Goal: Entertainment & Leisure: Consume media (video, audio)

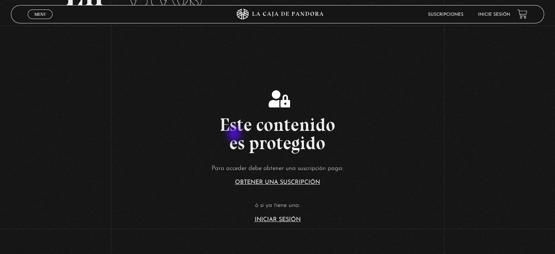
scroll to position [176, 0]
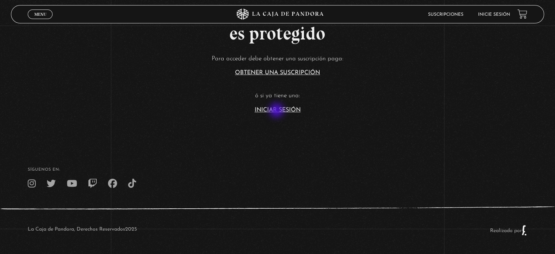
click at [278, 111] on link "Iniciar Sesión" at bounding box center [278, 110] width 46 height 6
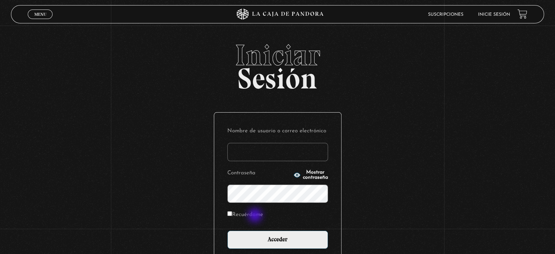
type input "sharonmorales3149@gmail.com"
click at [255, 214] on label "Recuérdame" at bounding box center [245, 214] width 36 height 11
click at [232, 214] on input "Recuérdame" at bounding box center [229, 213] width 5 height 5
checkbox input "true"
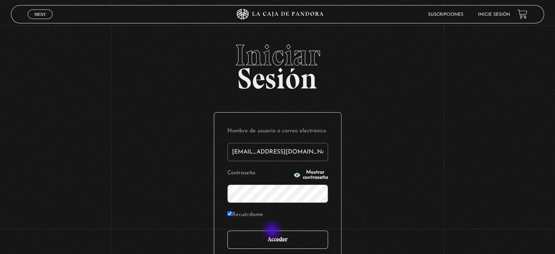
click at [273, 231] on input "Acceder" at bounding box center [277, 239] width 101 height 18
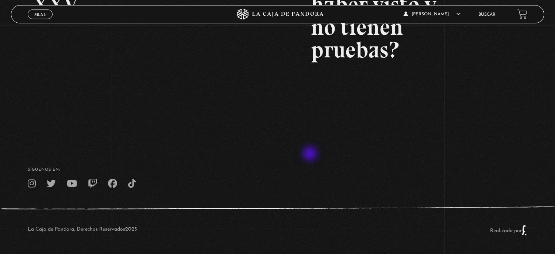
scroll to position [30, 0]
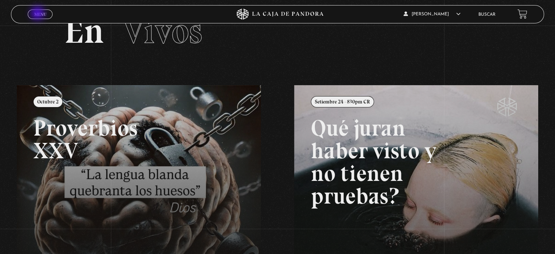
click at [38, 14] on span "Menu" at bounding box center [40, 14] width 12 height 4
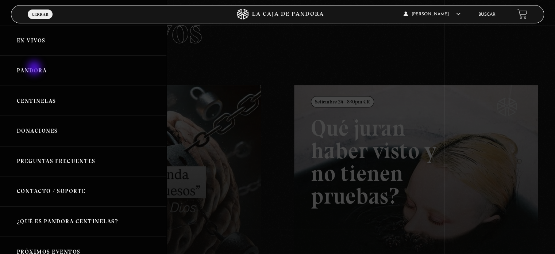
click at [35, 69] on link "Pandora" at bounding box center [83, 70] width 166 height 30
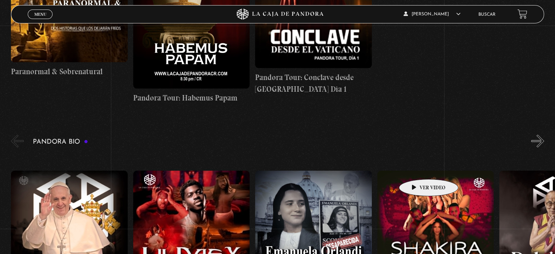
scroll to position [1168, 0]
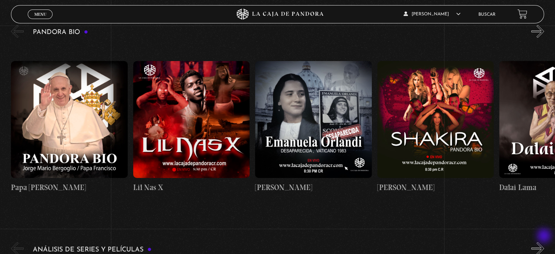
click at [544, 242] on button "»" at bounding box center [537, 248] width 13 height 13
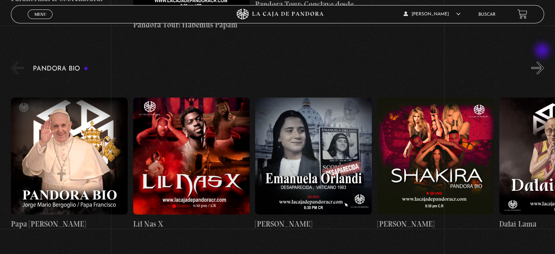
click at [543, 61] on button "»" at bounding box center [537, 67] width 13 height 13
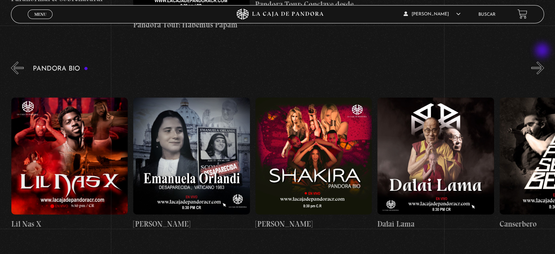
click at [543, 61] on button "»" at bounding box center [537, 67] width 13 height 13
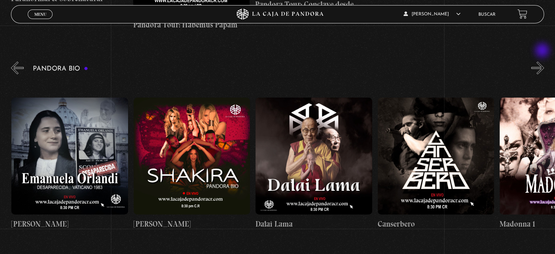
click at [543, 61] on button "»" at bounding box center [537, 67] width 13 height 13
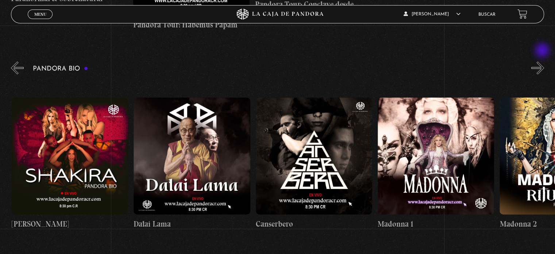
click at [543, 61] on button "»" at bounding box center [537, 67] width 13 height 13
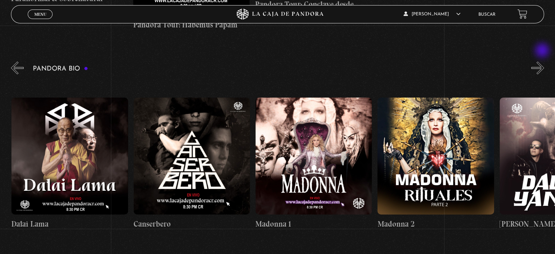
click at [543, 61] on button "»" at bounding box center [537, 67] width 13 height 13
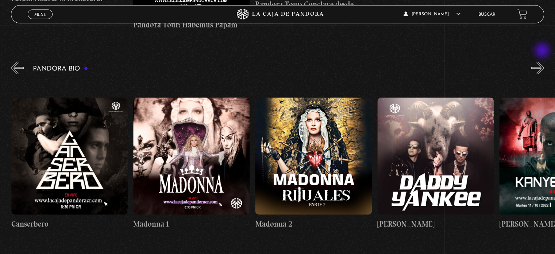
click at [543, 61] on button "»" at bounding box center [537, 67] width 13 height 13
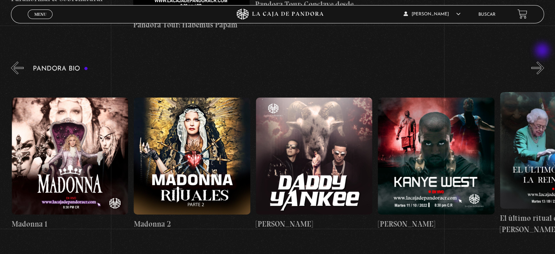
scroll to position [0, 732]
click at [198, 118] on figure at bounding box center [191, 155] width 116 height 116
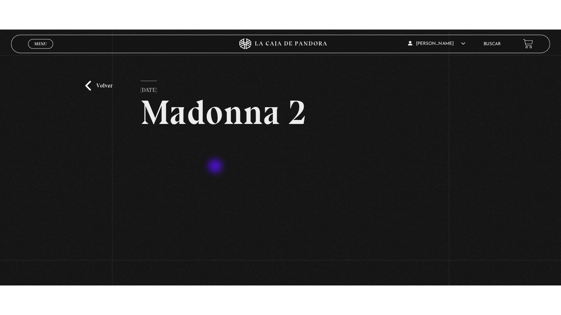
scroll to position [73, 0]
